Goal: Information Seeking & Learning: Learn about a topic

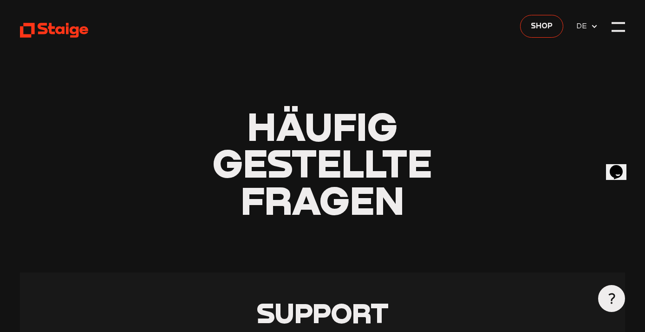
click at [54, 31] on icon at bounding box center [54, 30] width 69 height 17
click at [616, 25] on div at bounding box center [618, 26] width 13 height 13
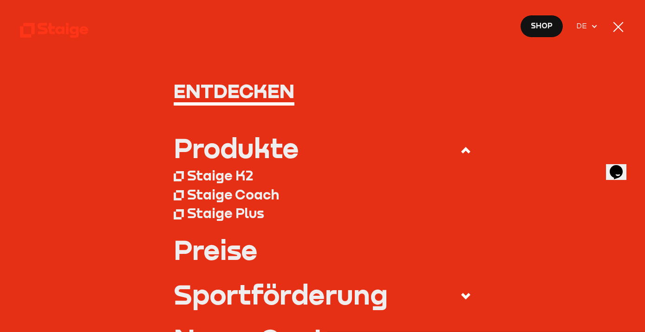
click at [204, 176] on div "Staige K2" at bounding box center [220, 175] width 66 height 17
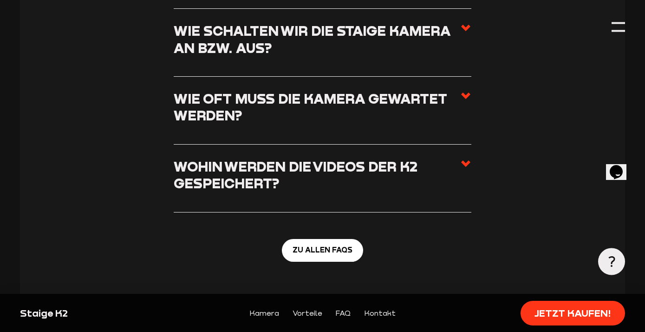
scroll to position [3183, 0]
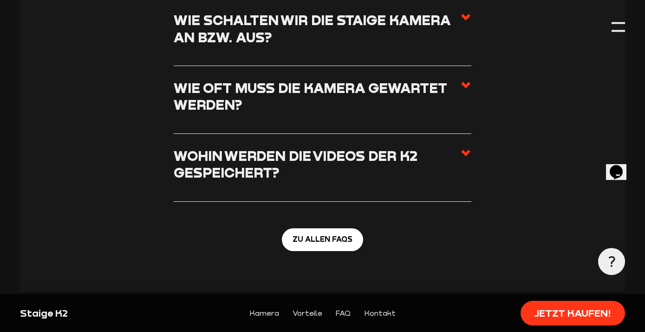
click at [464, 12] on span at bounding box center [465, 32] width 11 height 40
click at [0, 0] on input "Wie schalten wir die Staige Kamera an bzw. aus?" at bounding box center [0, 0] width 0 height 0
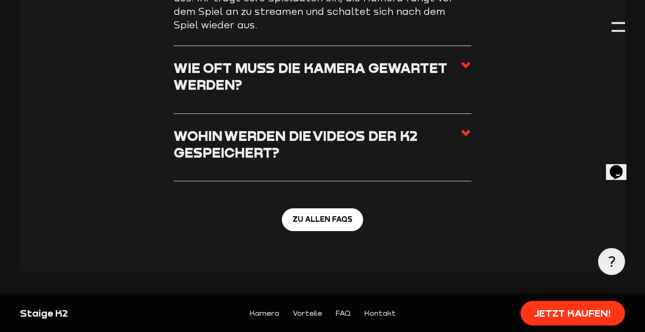
scroll to position [3257, 0]
click at [472, 107] on section "Häufig gestellte Fragen_ Wie funktioniert die Installation der K2? Das geht gan…" at bounding box center [322, 12] width 605 height 515
click at [468, 129] on use at bounding box center [465, 132] width 9 height 7
click at [0, 0] on input "Wohin werden die Videos der K2  gespeichert?" at bounding box center [0, 0] width 0 height 0
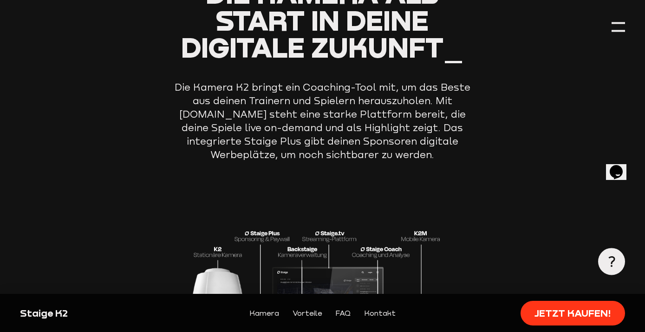
scroll to position [1338, 0]
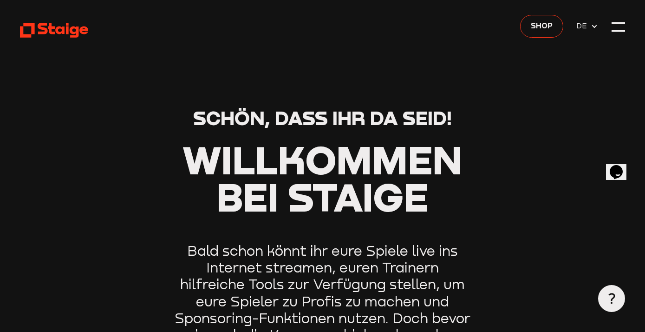
click at [68, 29] on use at bounding box center [54, 30] width 69 height 15
